Goal: Navigation & Orientation: Find specific page/section

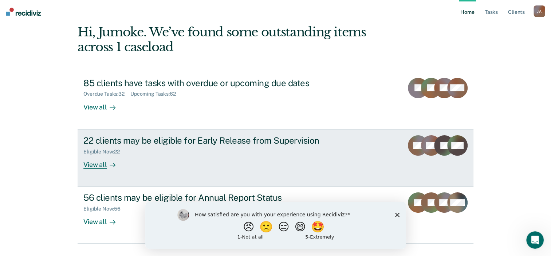
scroll to position [53, 0]
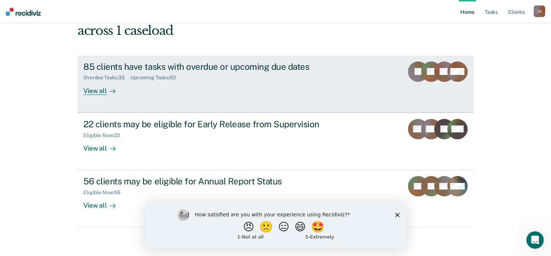
click at [196, 72] on div "Overdue Tasks : 32 Upcoming Tasks : 62" at bounding box center [211, 76] width 256 height 9
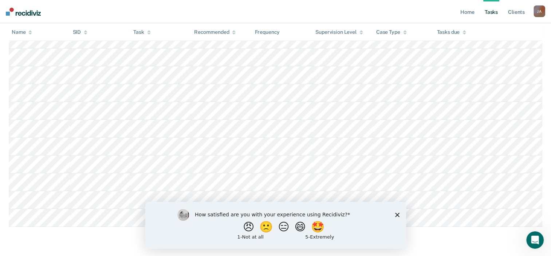
scroll to position [1810, 0]
click at [299, 225] on button "😄" at bounding box center [300, 227] width 17 height 15
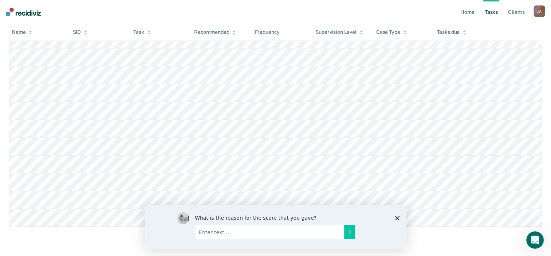
click at [396, 216] on icon "Close survey" at bounding box center [397, 218] width 4 height 4
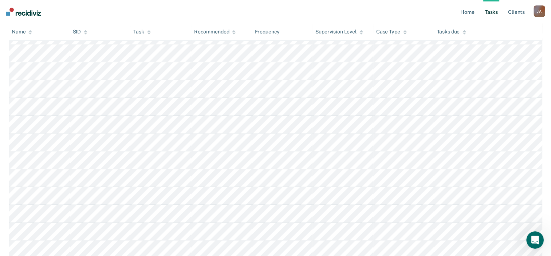
scroll to position [900, 0]
click at [464, 13] on link "Home" at bounding box center [467, 11] width 17 height 23
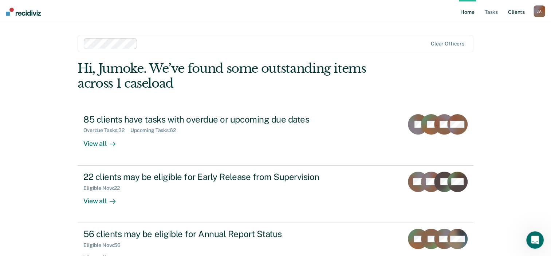
click at [514, 12] on link "Client s" at bounding box center [516, 11] width 20 height 23
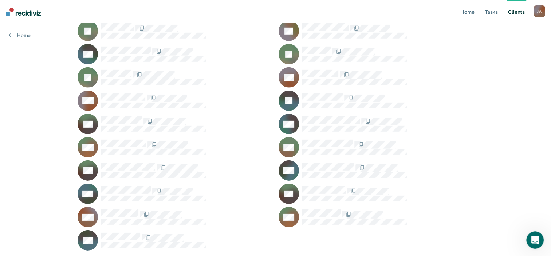
scroll to position [2226, 0]
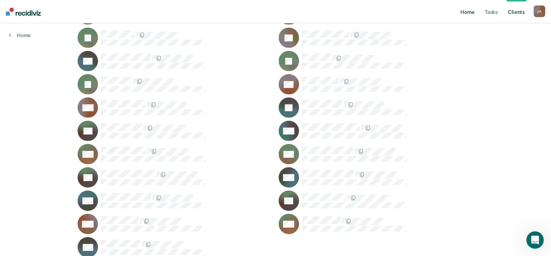
click at [465, 12] on link "Home" at bounding box center [467, 11] width 17 height 23
